Goal: Information Seeking & Learning: Find specific fact

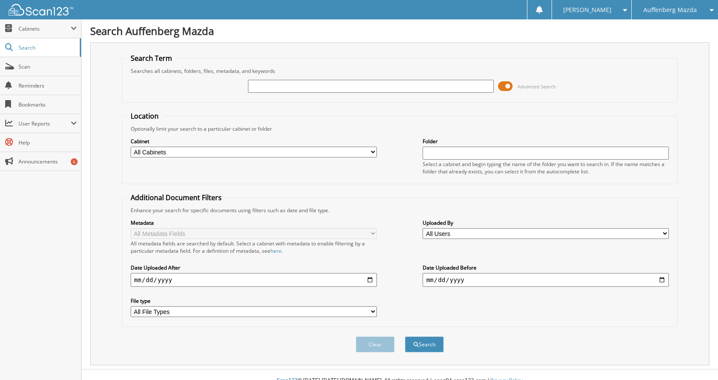
drag, startPoint x: 270, startPoint y: 87, endPoint x: 268, endPoint y: 94, distance: 7.2
click at [270, 87] on input "text" at bounding box center [371, 86] width 246 height 13
type input "513255"
click at [405, 336] on button "Search" at bounding box center [424, 344] width 39 height 16
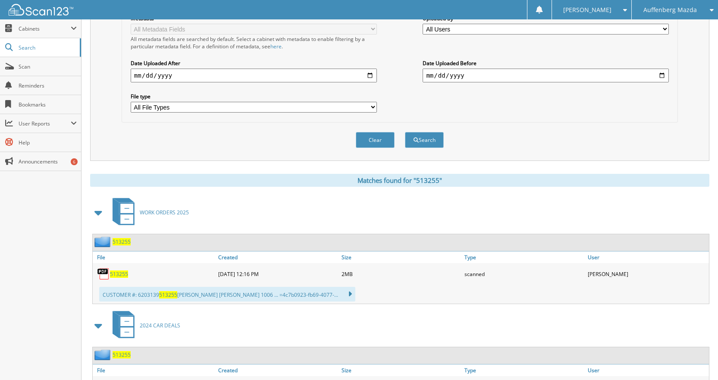
scroll to position [216, 0]
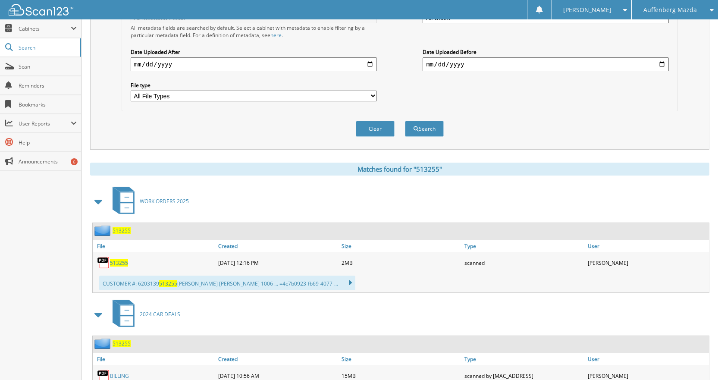
click at [119, 264] on span "513255" at bounding box center [119, 262] width 18 height 7
click at [35, 66] on span "Scan" at bounding box center [48, 66] width 58 height 7
